Goal: Information Seeking & Learning: Learn about a topic

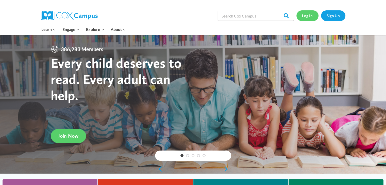
click at [305, 17] on link "Log In" at bounding box center [307, 15] width 22 height 10
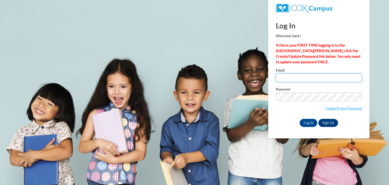
click at [302, 78] on input "Email" at bounding box center [319, 78] width 86 height 9
type input "acoker@thevinta.org"
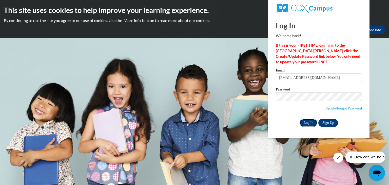
click at [307, 122] on input "Log In" at bounding box center [309, 123] width 18 height 8
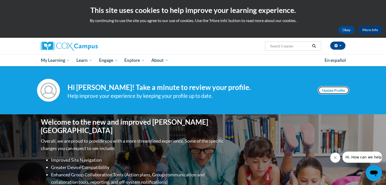
click at [335, 90] on link "Update Profile" at bounding box center [332, 90] width 31 height 8
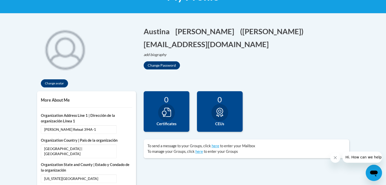
scroll to position [101, 0]
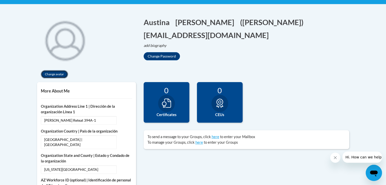
click at [52, 73] on button "Change avatar" at bounding box center [54, 74] width 27 height 8
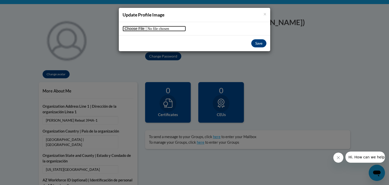
click at [134, 28] on input "file" at bounding box center [154, 29] width 63 height 6
type input "C:\fakepath\IMG-6501.jpg"
click at [161, 28] on input "file" at bounding box center [154, 29] width 63 height 6
click at [257, 42] on button "Save" at bounding box center [259, 43] width 15 height 8
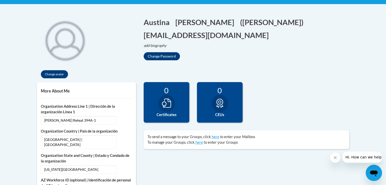
click at [66, 52] on img at bounding box center [65, 40] width 56 height 56
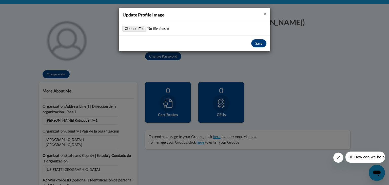
click at [265, 11] on span "×" at bounding box center [265, 14] width 3 height 6
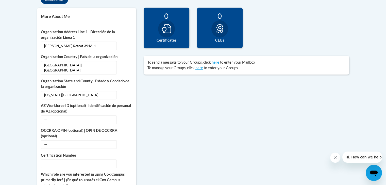
scroll to position [51, 0]
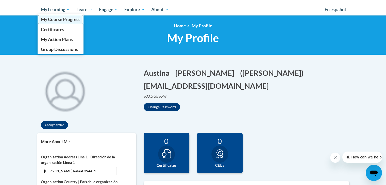
click at [55, 19] on span "My Course Progress" at bounding box center [61, 19] width 40 height 5
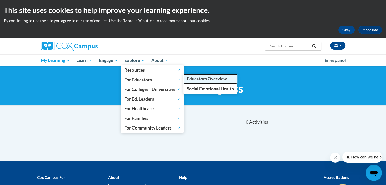
click at [207, 80] on span "Educators Overview" at bounding box center [207, 78] width 40 height 5
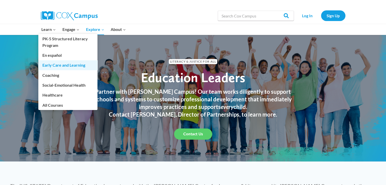
click at [67, 66] on link "Early Care and Learning" at bounding box center [67, 65] width 59 height 10
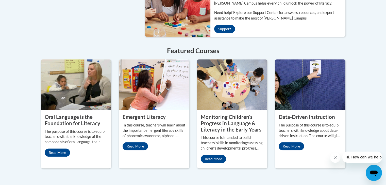
scroll to position [431, 0]
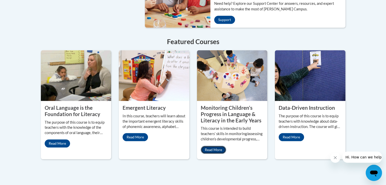
click at [212, 146] on link "Read More" at bounding box center [213, 150] width 25 height 8
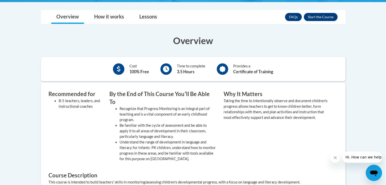
scroll to position [127, 0]
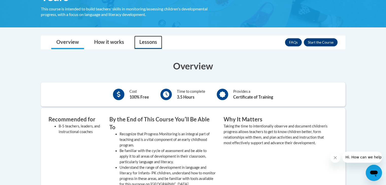
click at [143, 42] on link "Lessons" at bounding box center [148, 42] width 28 height 13
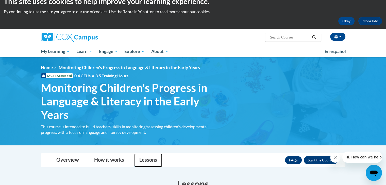
scroll to position [0, 0]
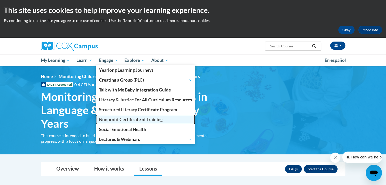
click at [124, 120] on span "Nonprofit Certificate of Training" at bounding box center [131, 119] width 64 height 5
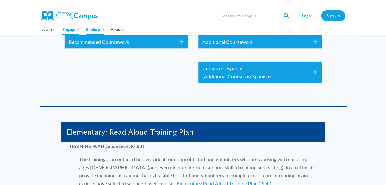
scroll to position [735, 0]
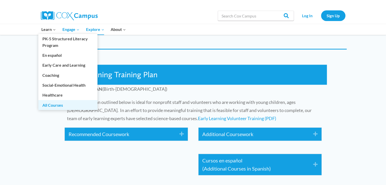
click at [50, 105] on link "All Courses" at bounding box center [67, 105] width 59 height 10
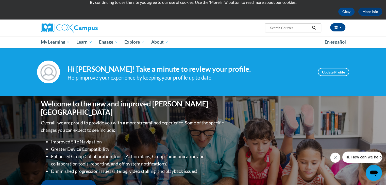
scroll to position [10, 0]
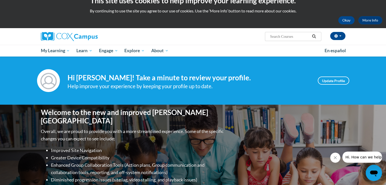
click at [284, 37] on input "Search..." at bounding box center [289, 36] width 41 height 6
type input "childcare"
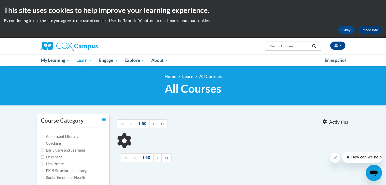
type input "childcare"
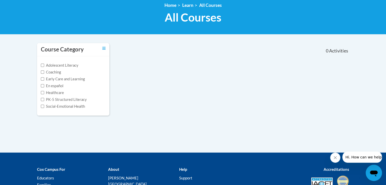
scroll to position [76, 0]
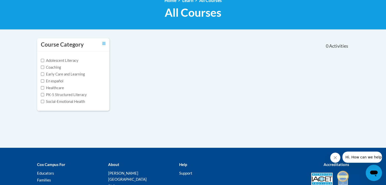
click at [43, 72] on label "Early Care and Learning" at bounding box center [63, 75] width 44 height 6
click at [43, 73] on input "Early Care and Learning" at bounding box center [42, 74] width 3 height 3
checkbox input "true"
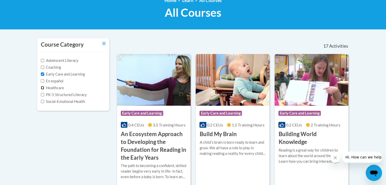
click at [42, 88] on input "Healthcare" at bounding box center [42, 87] width 3 height 3
checkbox input "true"
click at [43, 73] on input "Early Care and Learning" at bounding box center [42, 74] width 3 height 3
checkbox input "false"
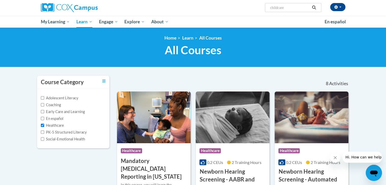
scroll to position [51, 0]
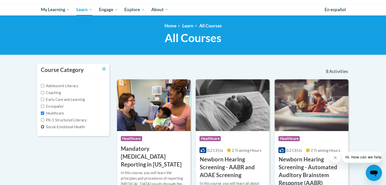
click at [43, 127] on input "Social-Emotional Health" at bounding box center [42, 126] width 3 height 3
checkbox input "true"
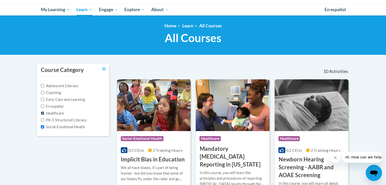
click at [41, 113] on input "Healthcare" at bounding box center [42, 113] width 3 height 3
checkbox input "false"
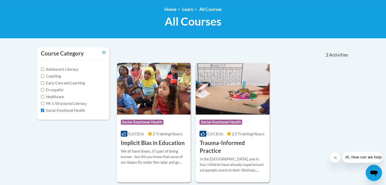
scroll to position [76, 0]
